Goal: Navigation & Orientation: Go to known website

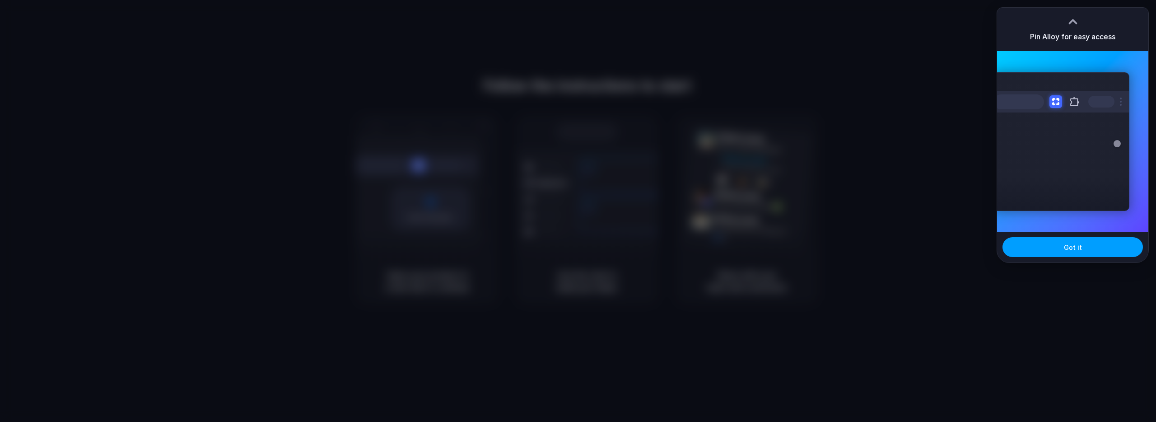
click at [1085, 249] on button "Got it" at bounding box center [1072, 247] width 140 height 20
